Goal: Task Accomplishment & Management: Manage account settings

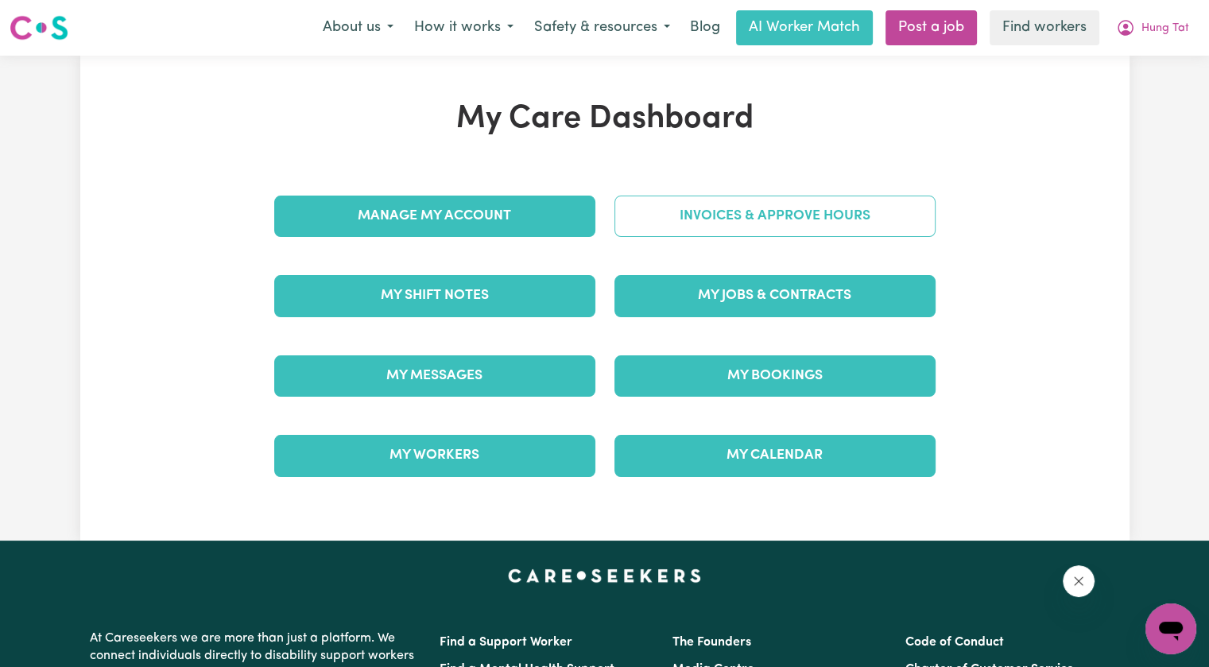
click at [674, 215] on link "Invoices & Approve Hours" at bounding box center [775, 216] width 321 height 41
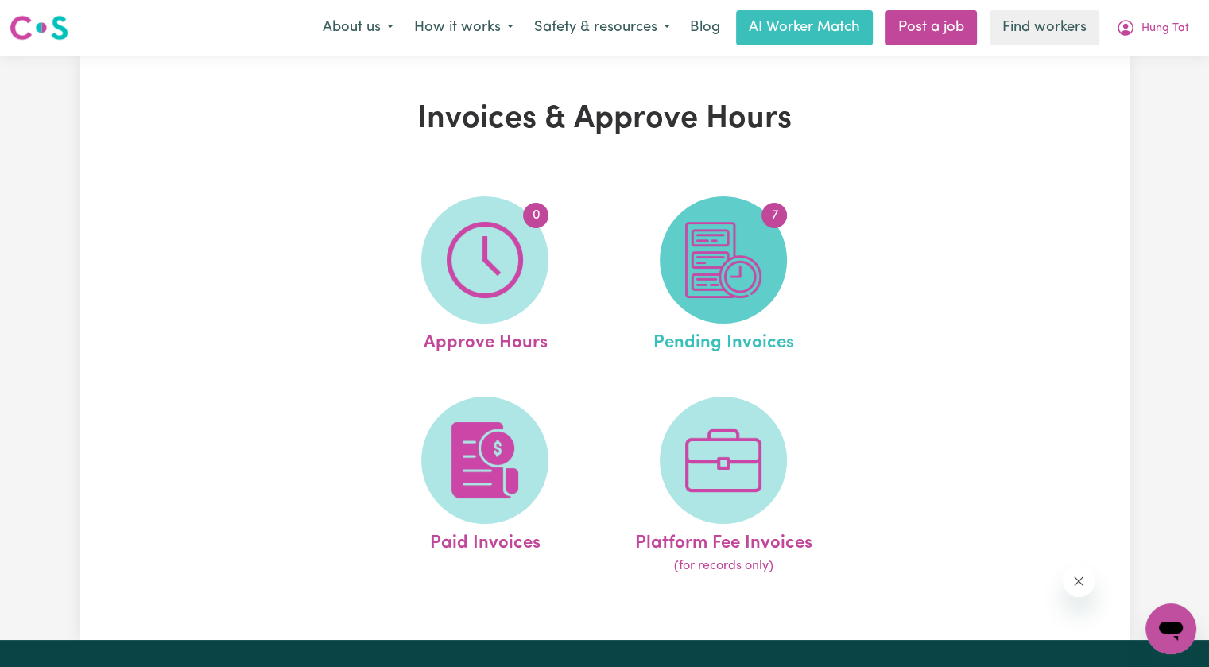
click at [732, 263] on img at bounding box center [723, 260] width 76 height 76
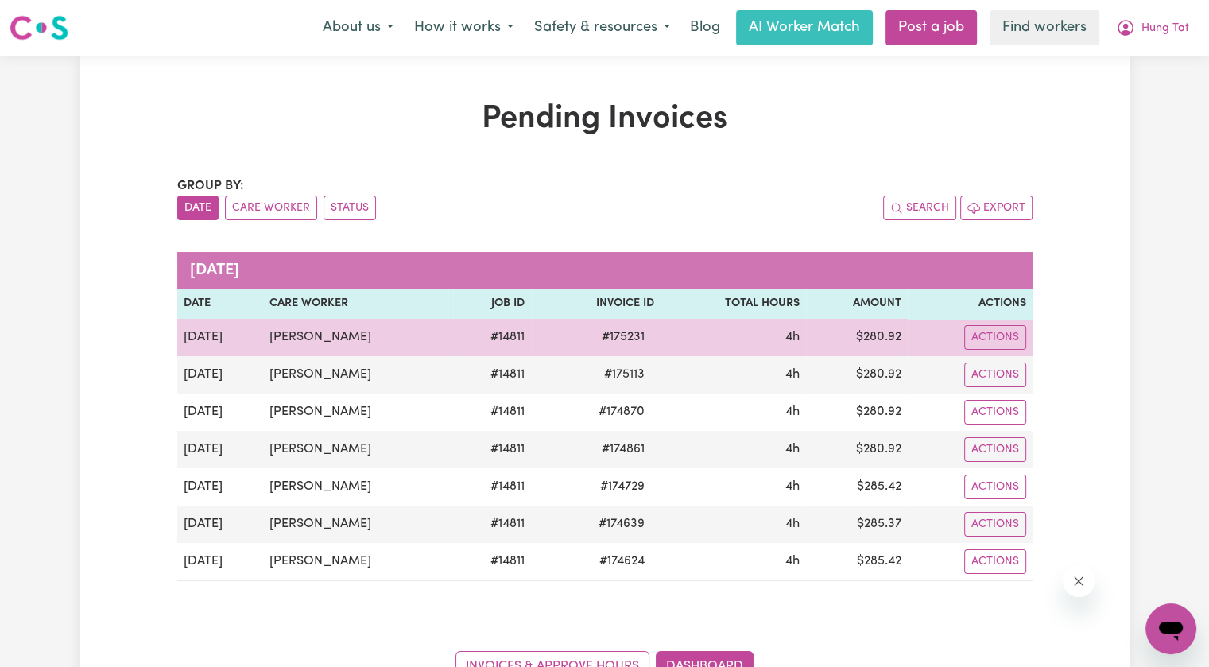
click at [592, 340] on span "# 175231" at bounding box center [623, 337] width 62 height 19
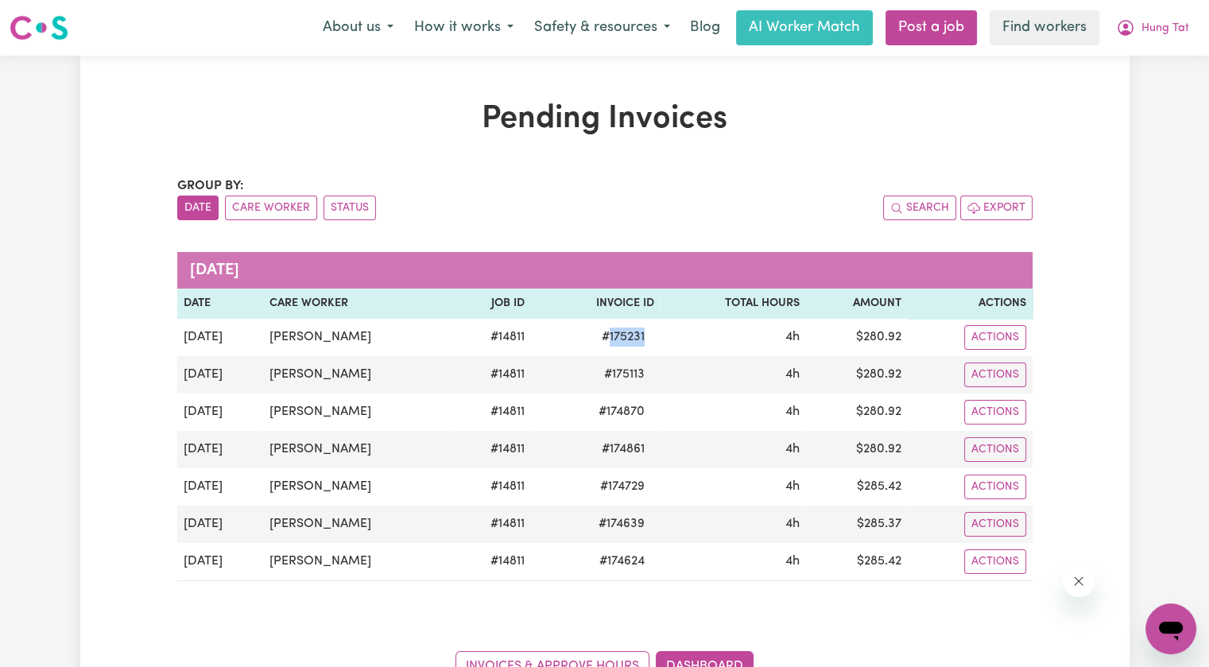
copy span "175231"
click at [1146, 25] on span "Hung Tat" at bounding box center [1166, 28] width 48 height 17
click at [1133, 88] on link "Logout" at bounding box center [1136, 91] width 126 height 30
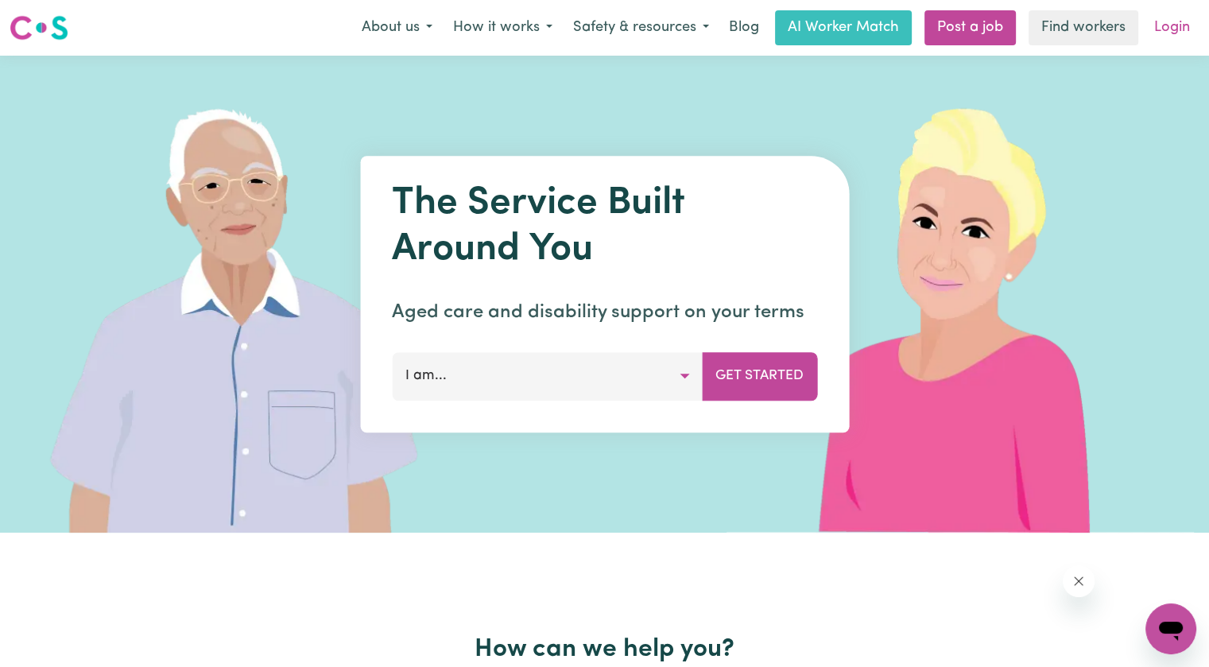
click at [1168, 28] on link "Login" at bounding box center [1172, 27] width 55 height 35
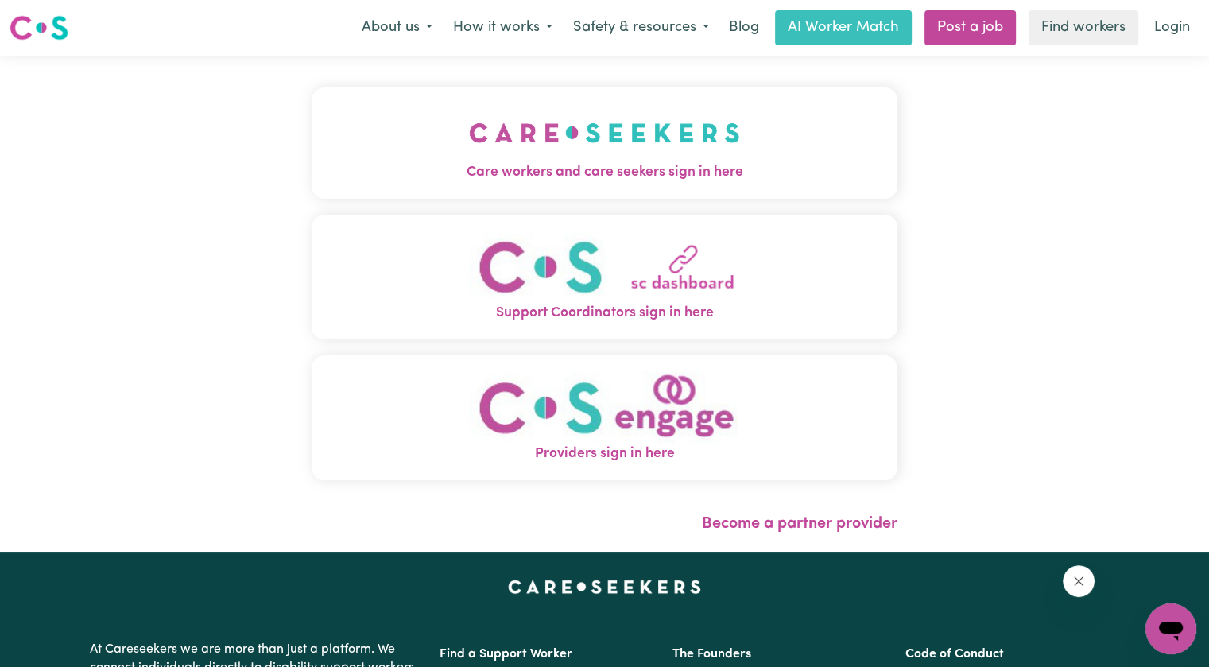
click at [524, 166] on span "Care workers and care seekers sign in here" at bounding box center [605, 172] width 586 height 21
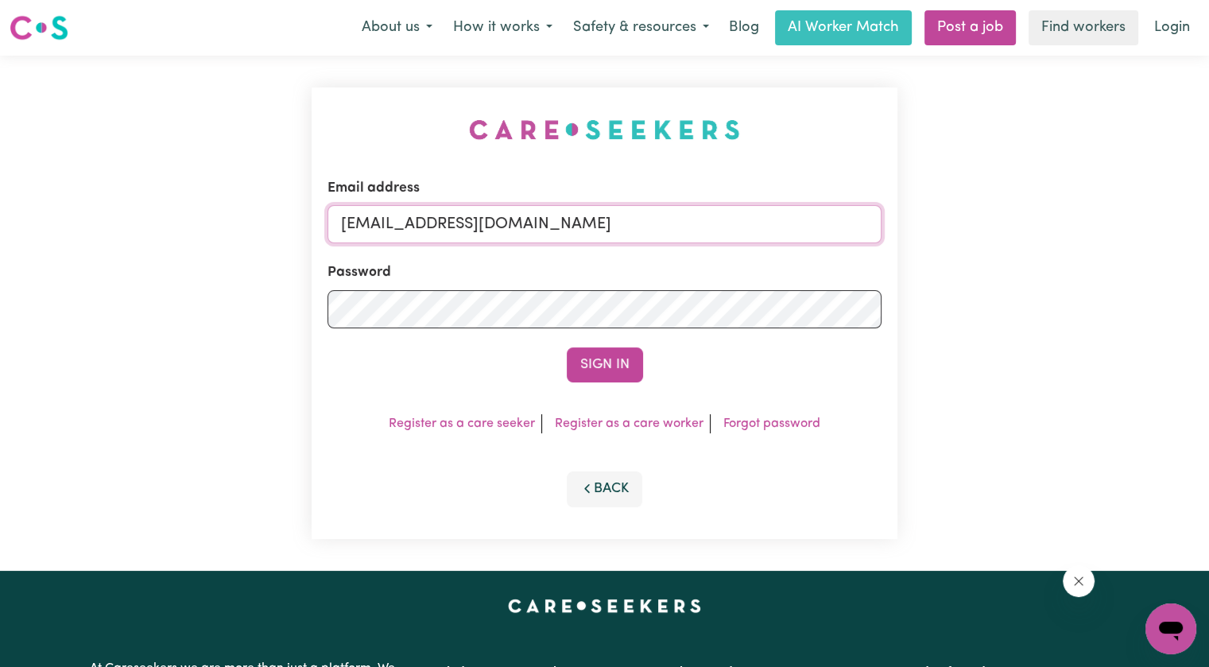
drag, startPoint x: 428, startPoint y: 222, endPoint x: 623, endPoint y: 230, distance: 195.8
click at [623, 230] on input "[EMAIL_ADDRESS][DOMAIN_NAME]" at bounding box center [605, 224] width 554 height 38
paste input "[EMAIL_ADDRESS][DOMAIN_NAME]"
type input "superuser~[EMAIL_ADDRESS][DOMAIN_NAME]"
click at [567, 347] on button "Sign In" at bounding box center [605, 364] width 76 height 35
